Goal: Check status: Check status

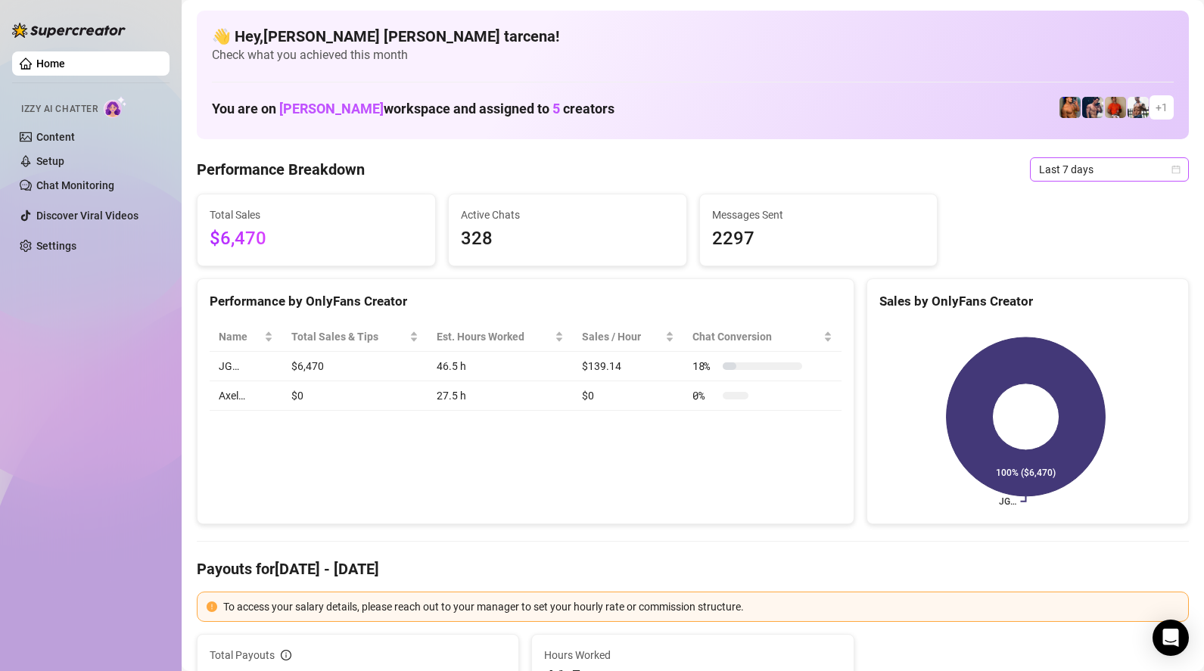
click at [1052, 171] on span "Last 7 days" at bounding box center [1109, 169] width 141 height 23
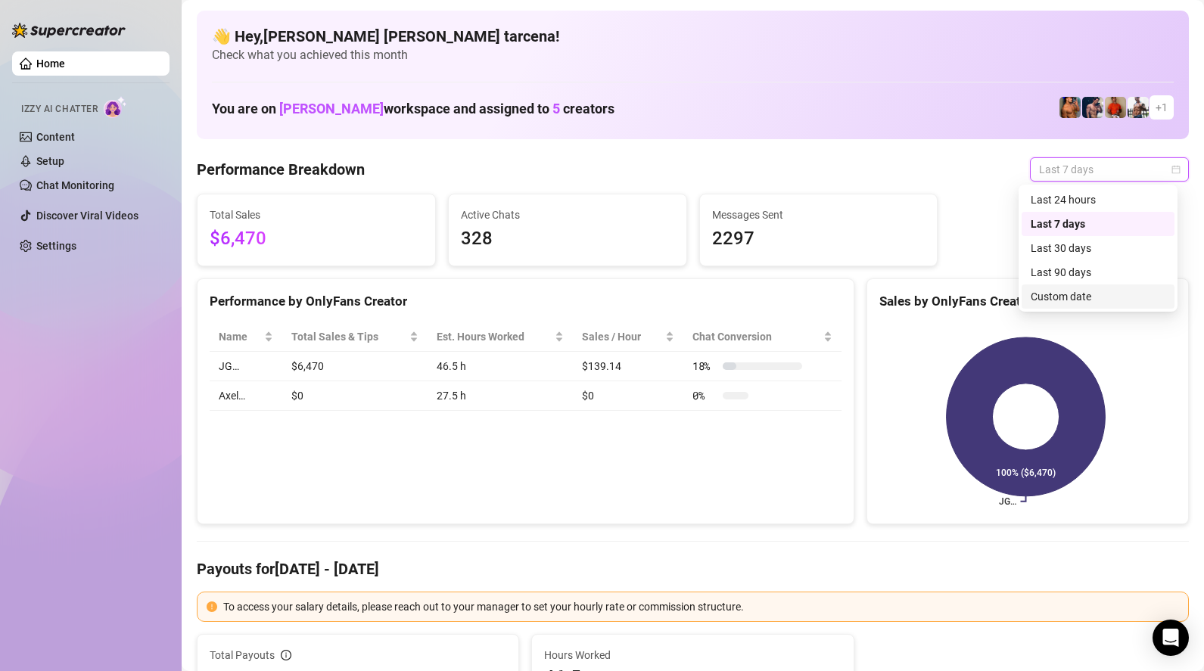
click at [1089, 296] on div "Custom date" at bounding box center [1097, 296] width 135 height 17
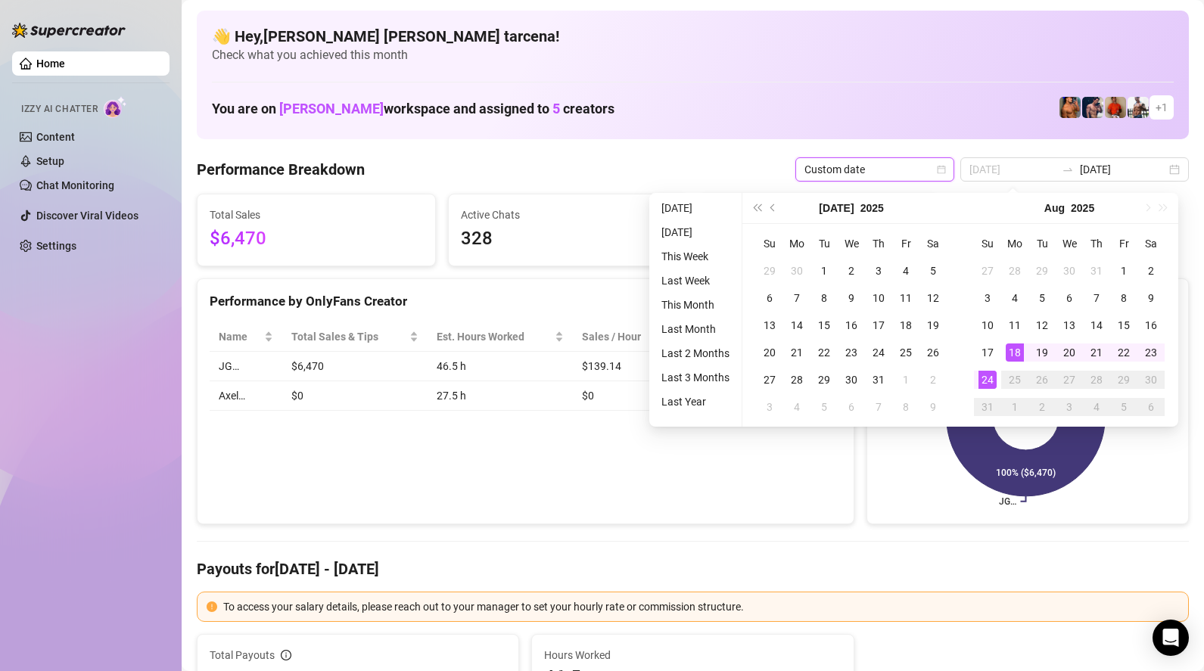
type input "[DATE]"
click at [981, 379] on div "24" at bounding box center [987, 380] width 18 height 18
type input "[DATE]"
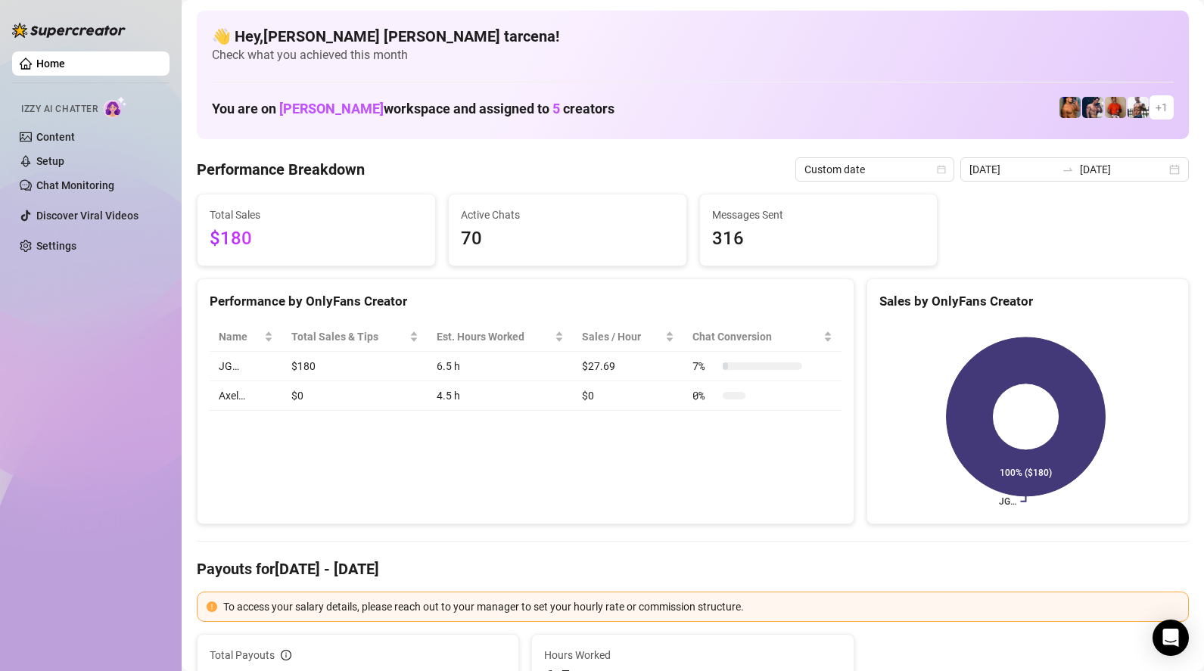
click at [95, 358] on div "Home Izzy AI Chatter Content Setup Chat Monitoring Discover Viral Videos Settin…" at bounding box center [90, 328] width 157 height 657
